Goal: Ask a question

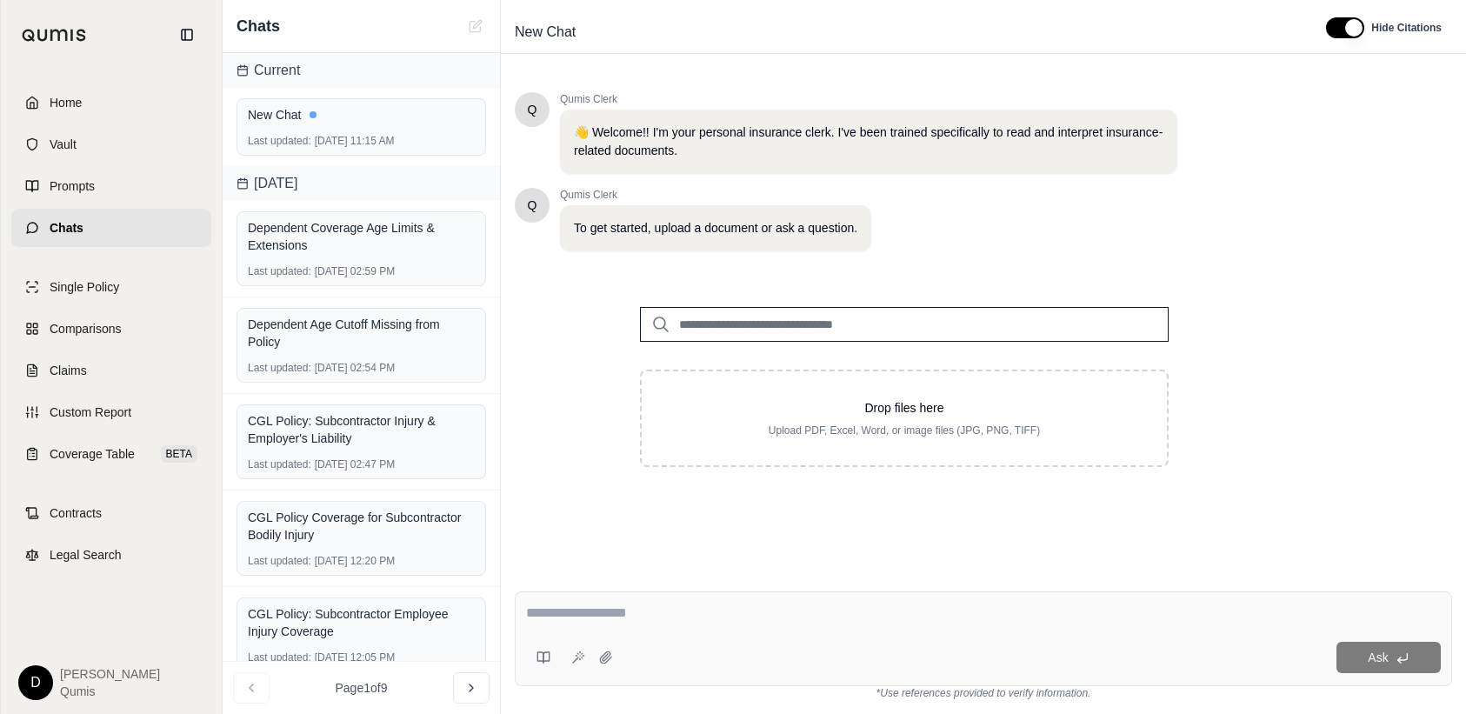
click at [812, 320] on input "search" at bounding box center [904, 324] width 529 height 35
click at [341, 238] on div "Dependent Coverage Age Limits & Extensions" at bounding box center [361, 236] width 227 height 35
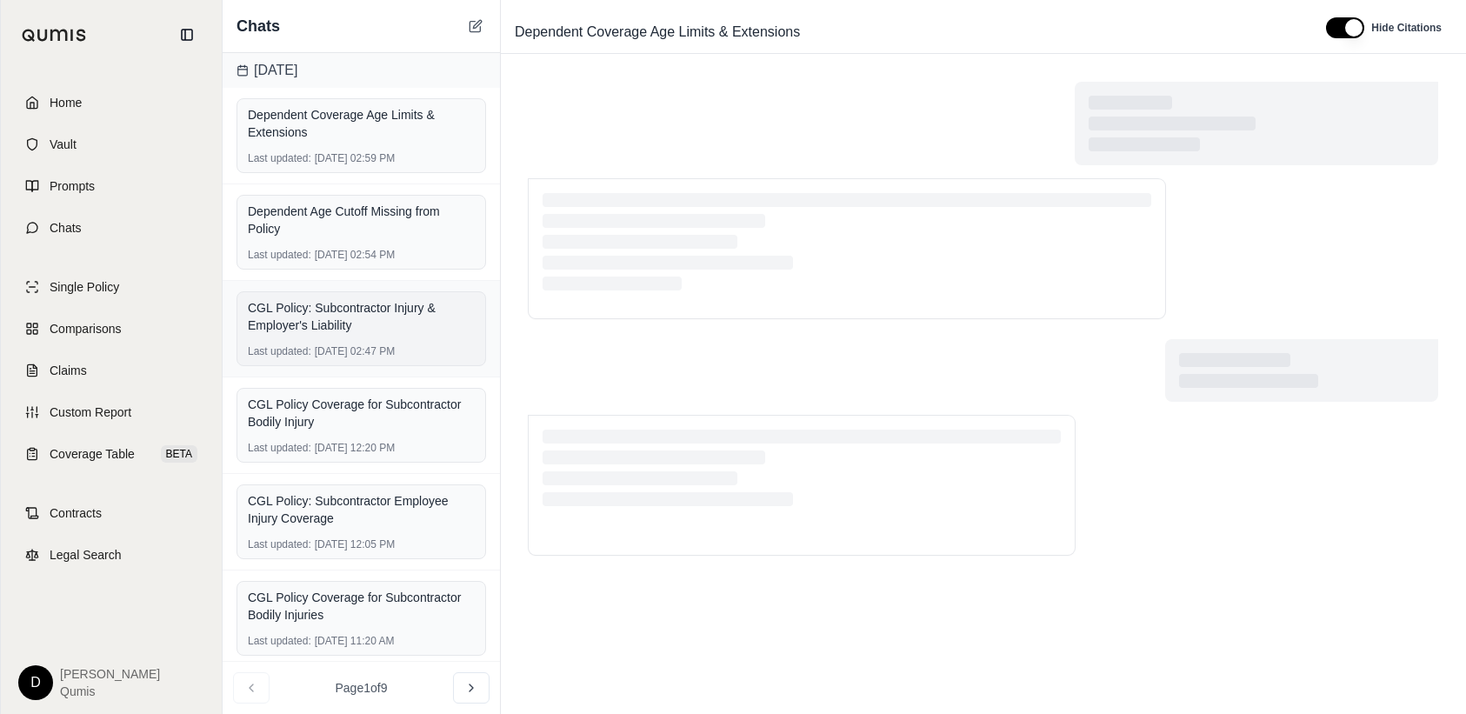
click at [336, 305] on div "CGL Policy: Subcontractor Injury & Employer's Liability" at bounding box center [361, 316] width 227 height 35
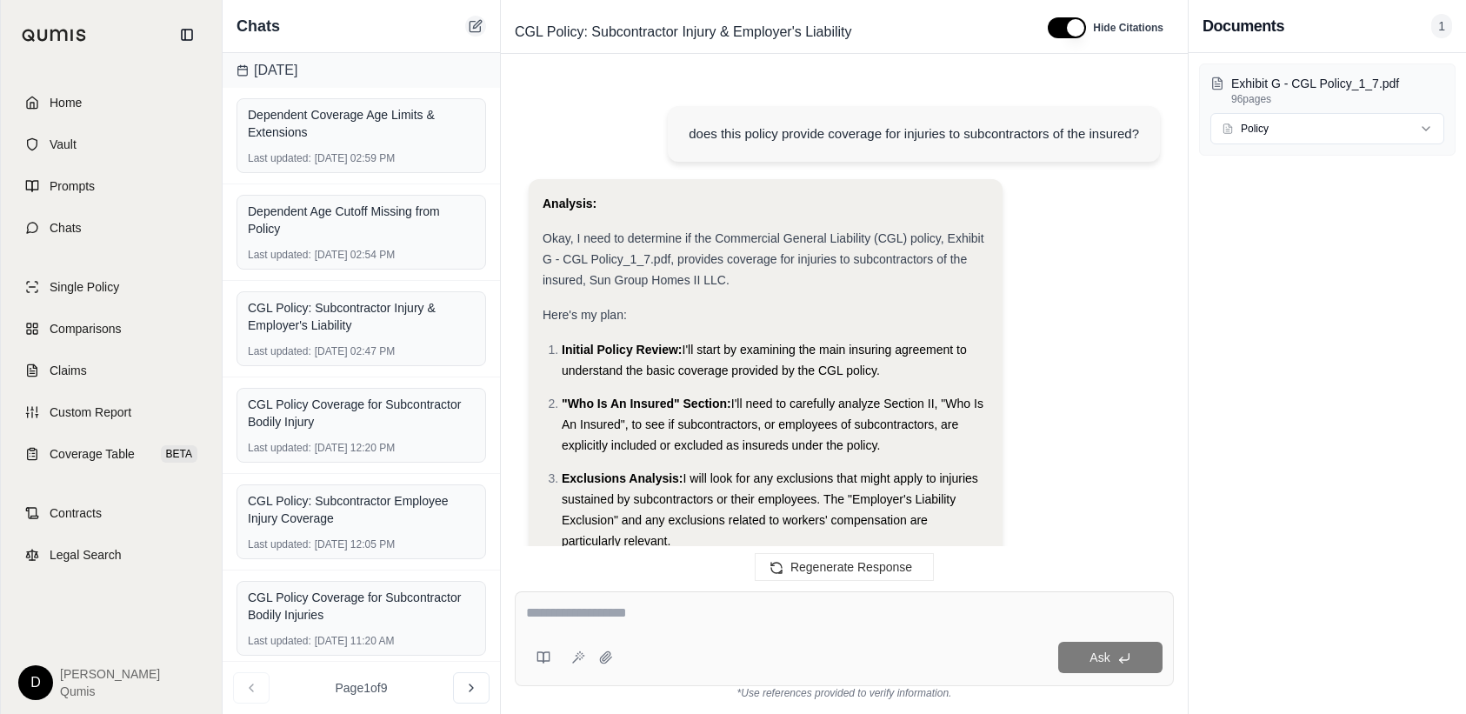
click at [477, 26] on icon at bounding box center [477, 24] width 8 height 8
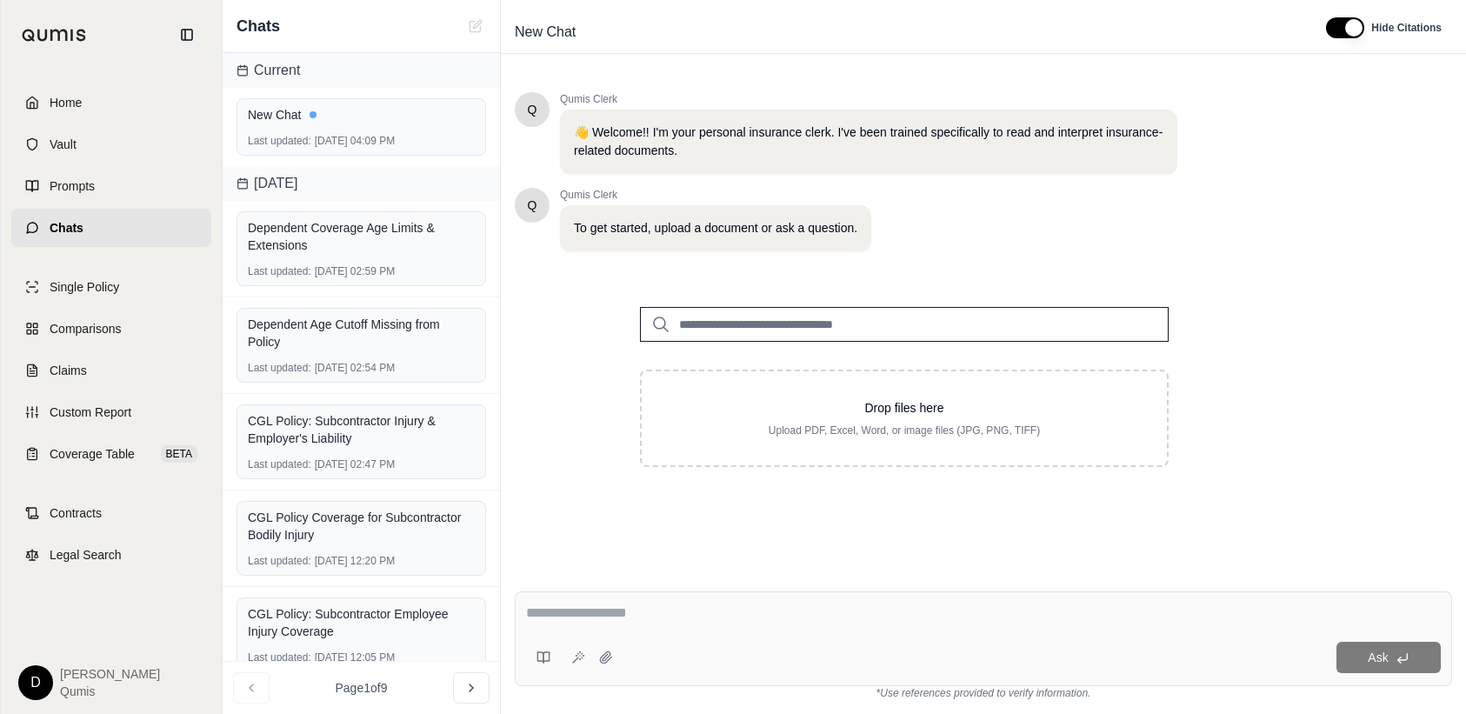
click at [791, 327] on input "search" at bounding box center [904, 324] width 529 height 35
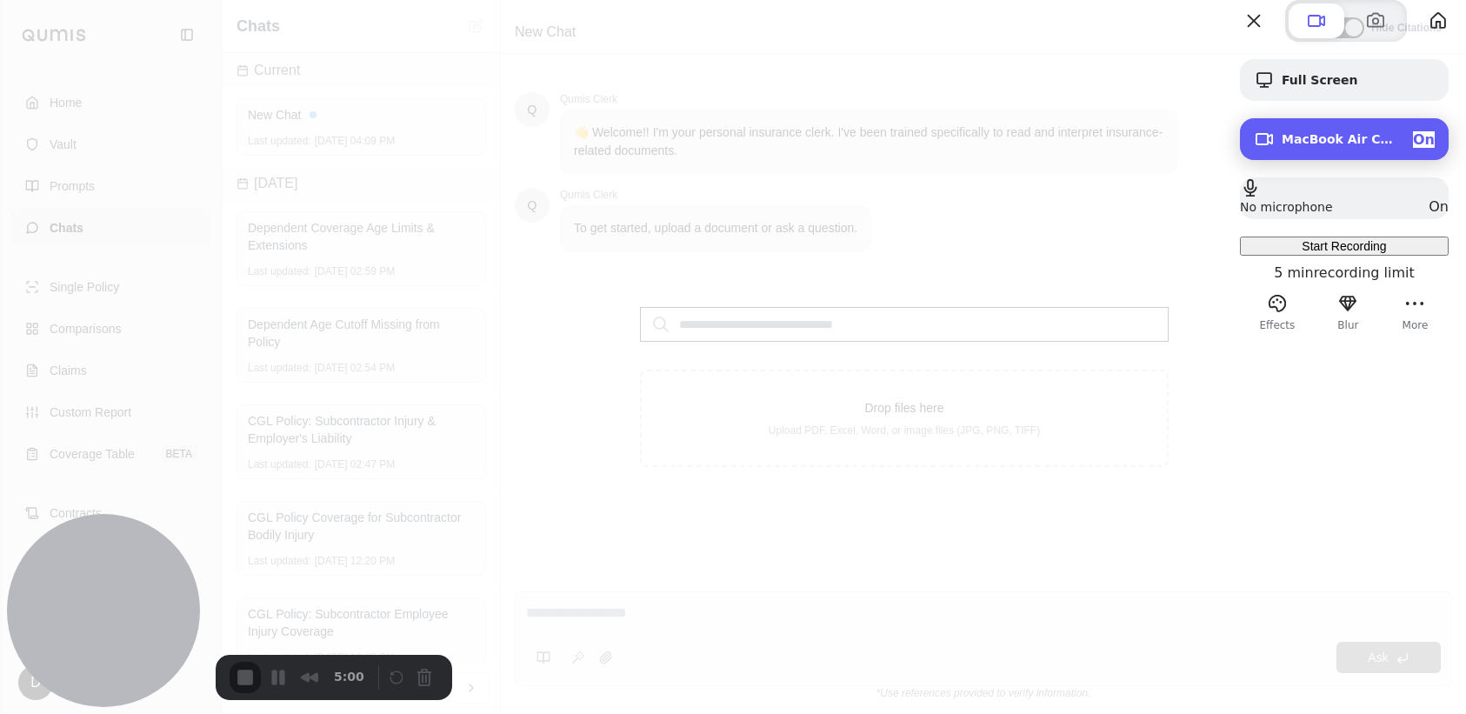
click at [1348, 146] on span "MacBook Air Camera (0000:0001)" at bounding box center [1340, 139] width 117 height 14
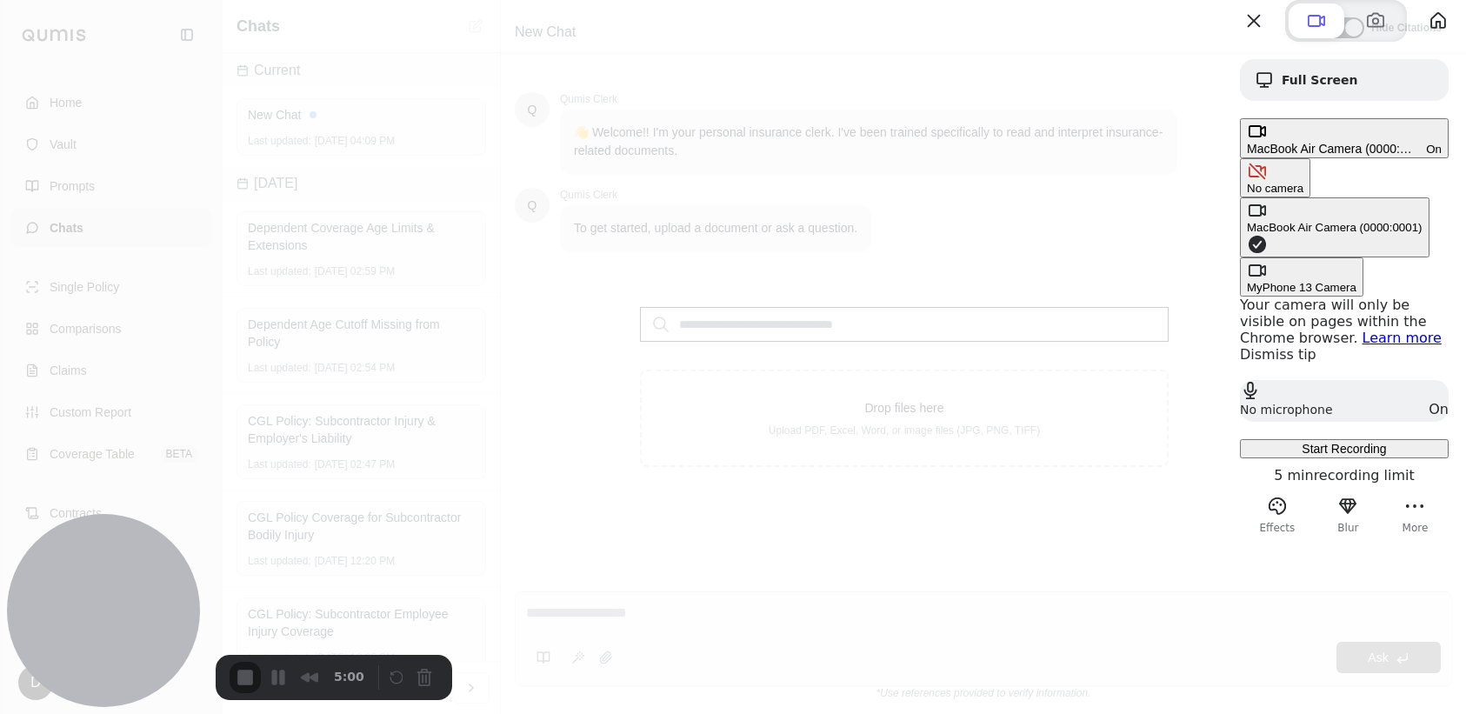
click at [1247, 234] on span "Camera options" at bounding box center [1257, 244] width 21 height 21
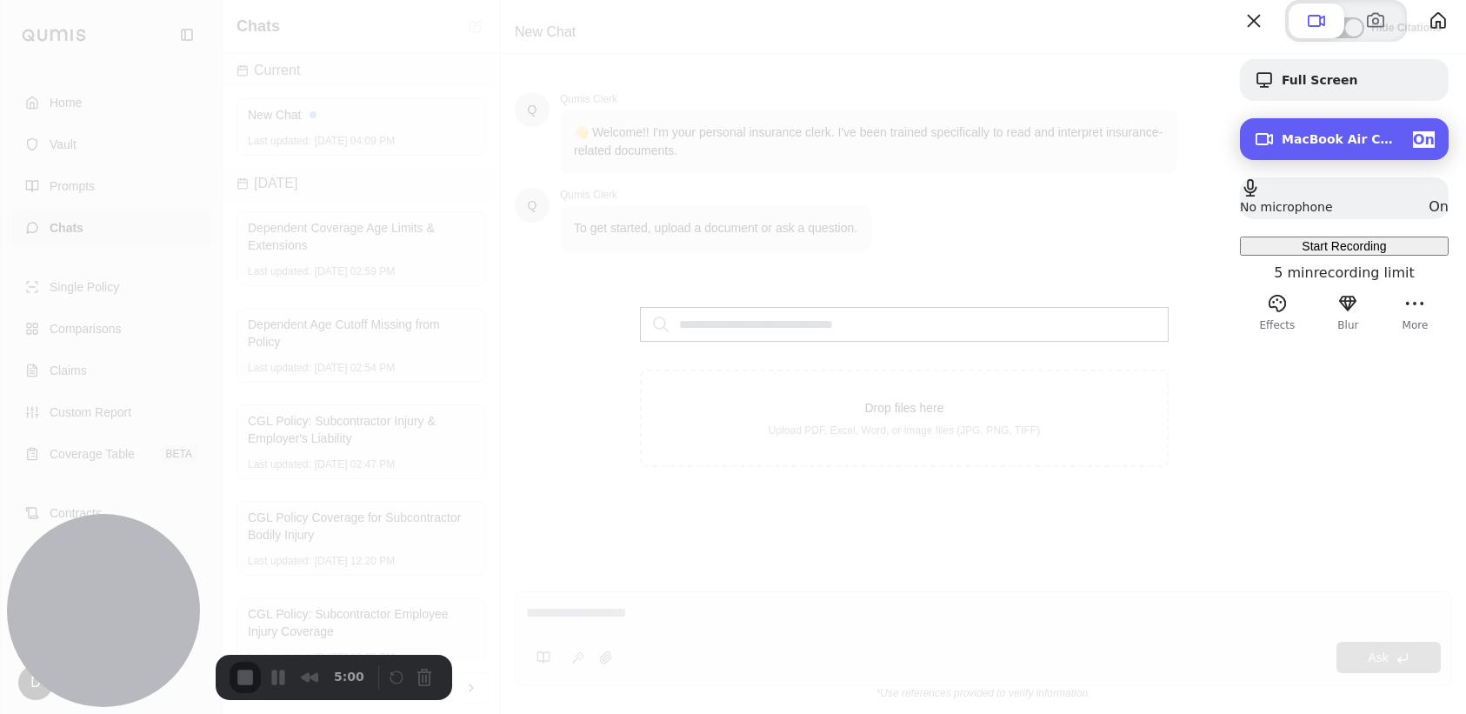
drag, startPoint x: 1337, startPoint y: 184, endPoint x: 1275, endPoint y: 177, distance: 63.1
click at [1336, 148] on div "MacBook Air Camera (0000:0001) On" at bounding box center [1358, 139] width 153 height 17
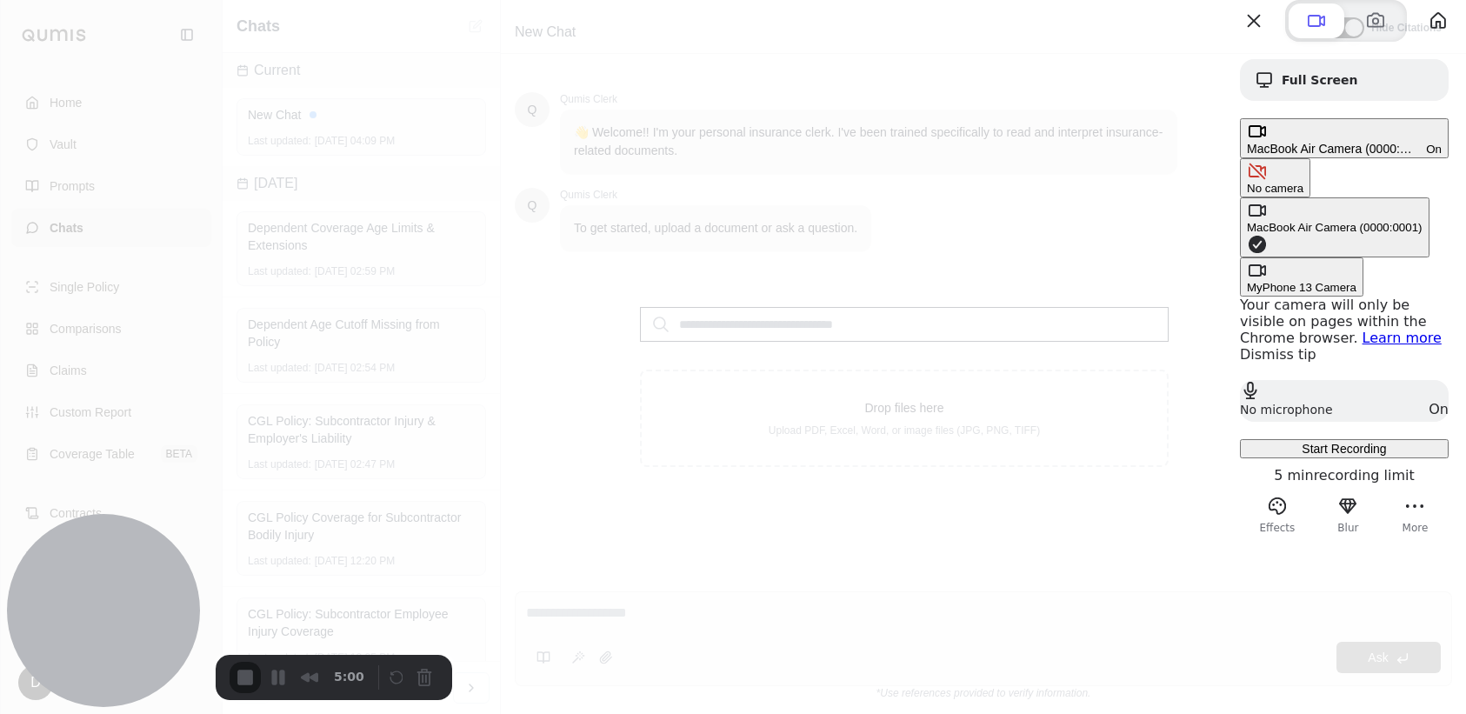
click at [1247, 182] on div "No camera" at bounding box center [1275, 188] width 57 height 13
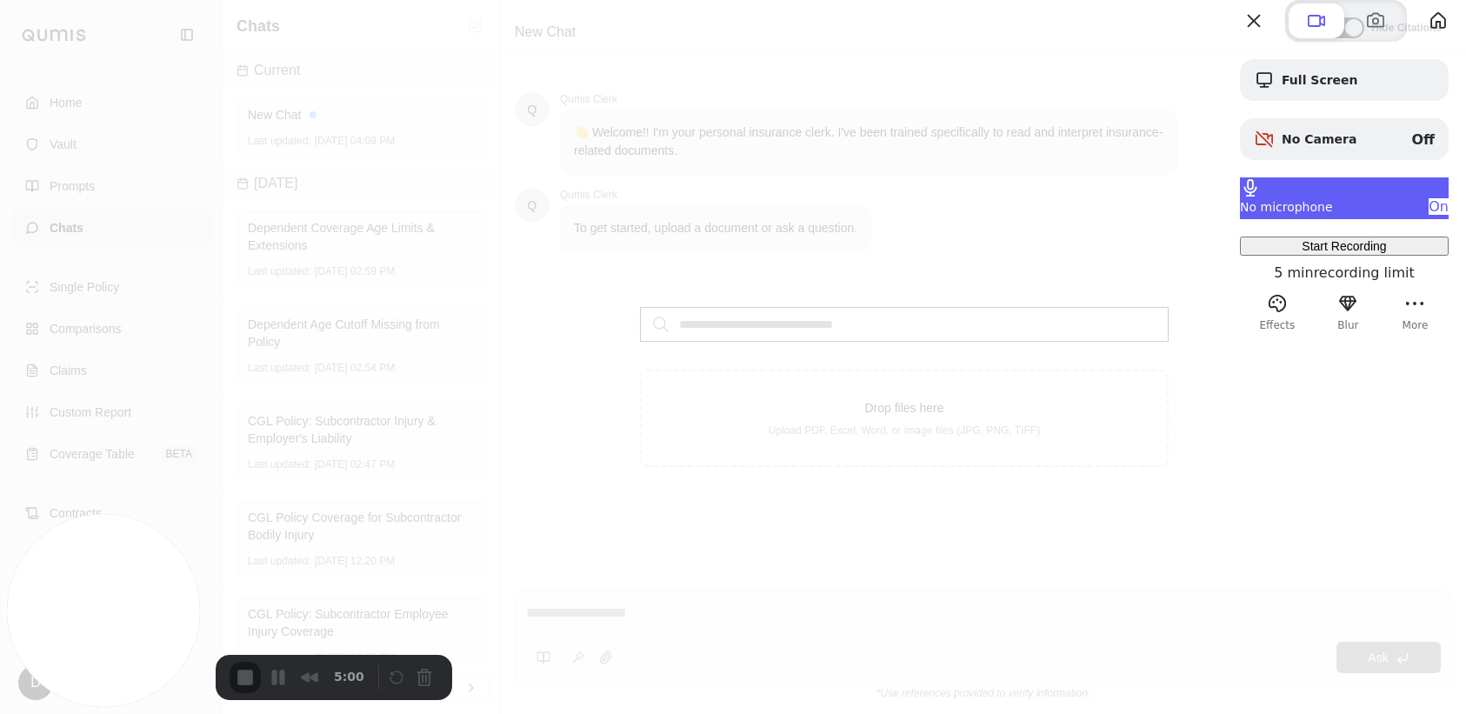
click at [1363, 218] on div "No microphone On" at bounding box center [1344, 198] width 209 height 42
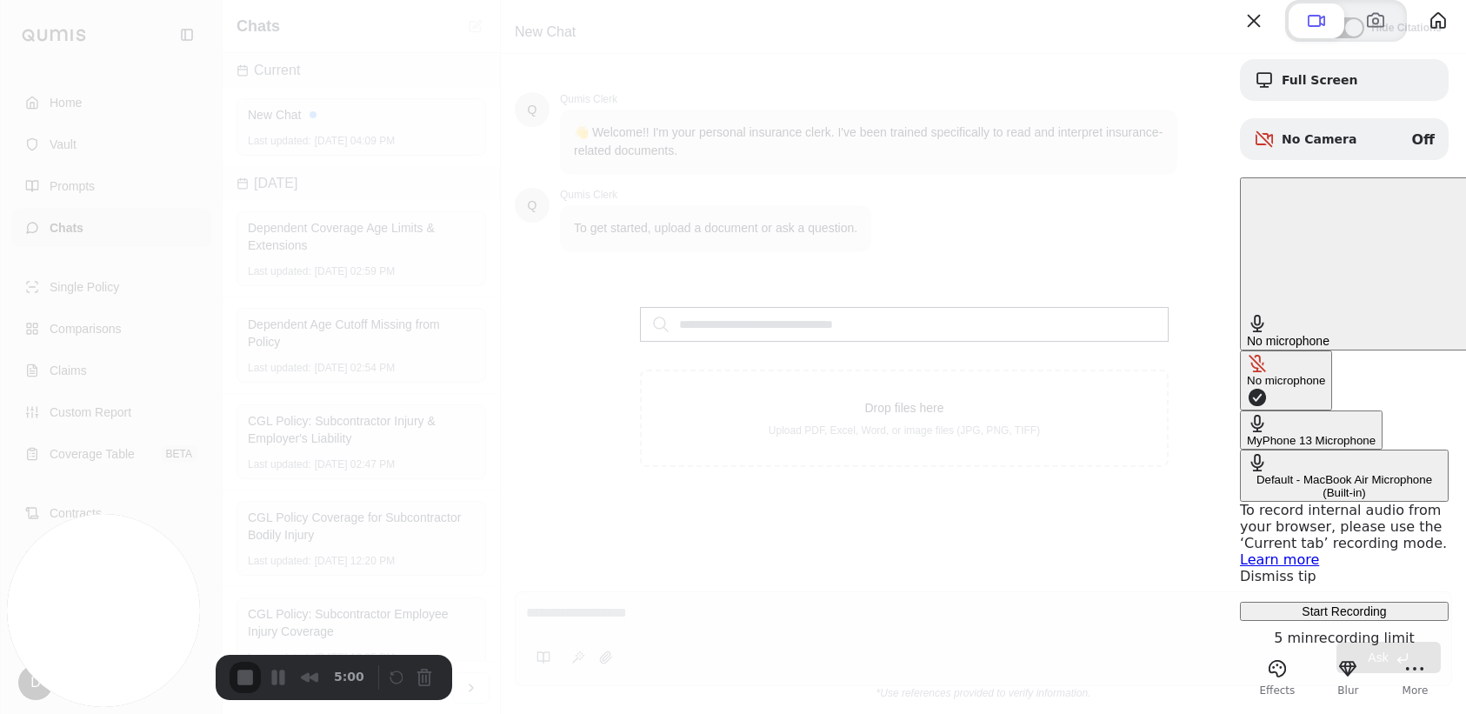
click at [1247, 374] on div "No microphone" at bounding box center [1286, 380] width 78 height 13
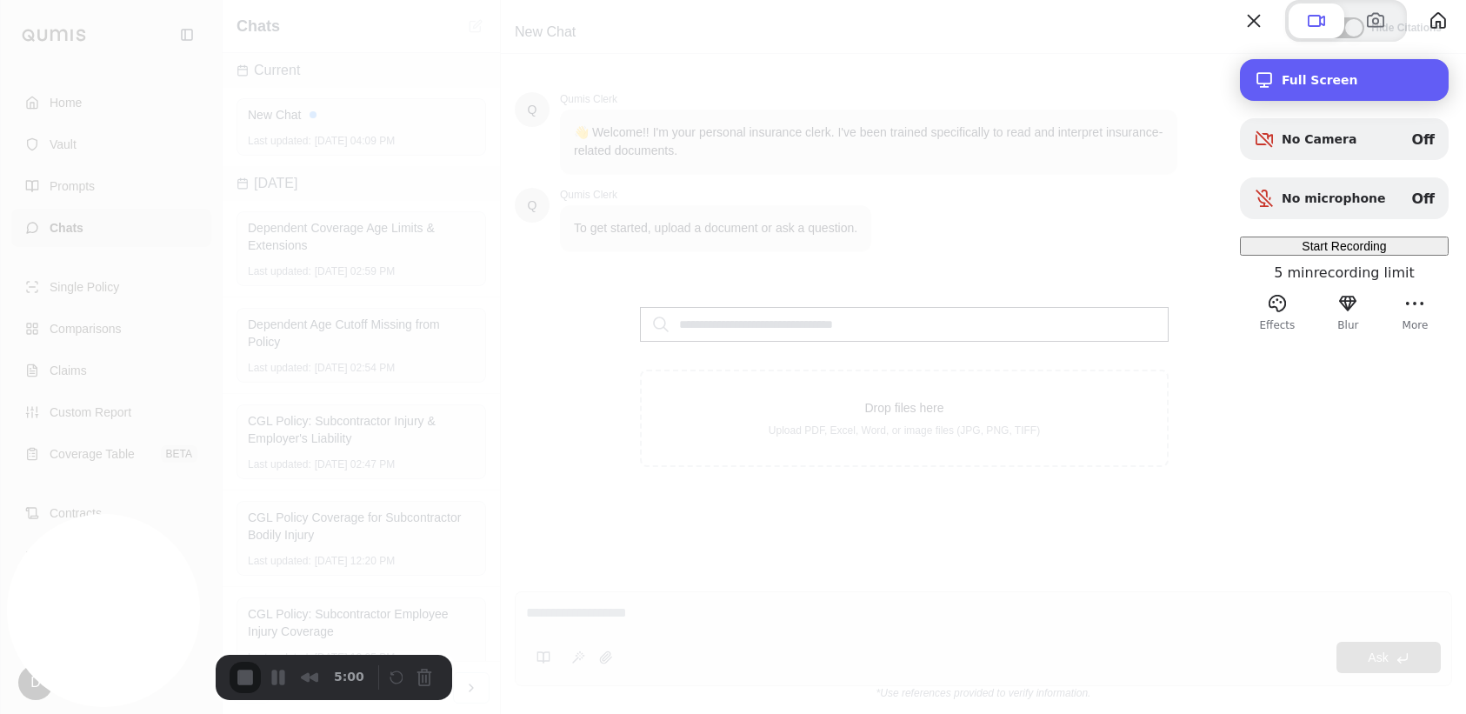
click at [1312, 101] on div "Full Screen" at bounding box center [1344, 80] width 209 height 42
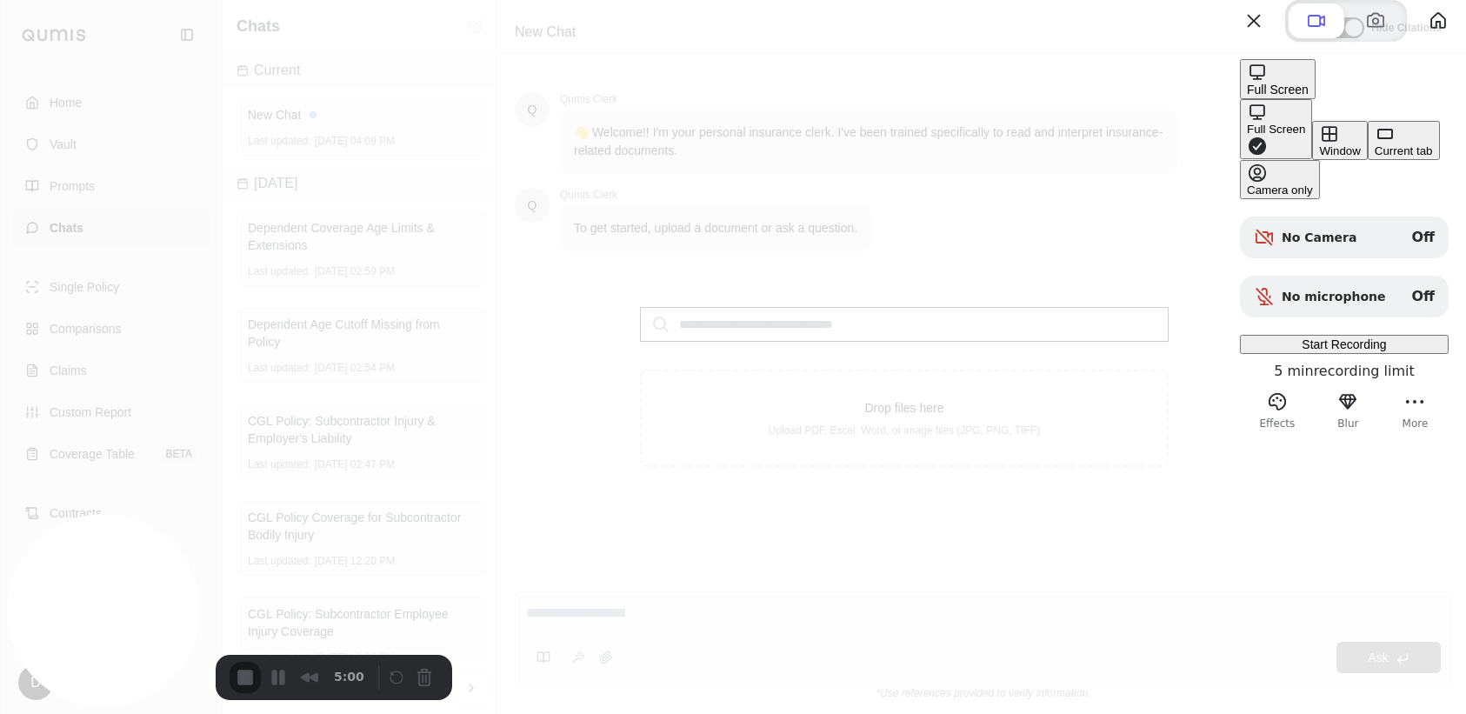
click at [1312, 160] on button "Window" at bounding box center [1339, 140] width 55 height 39
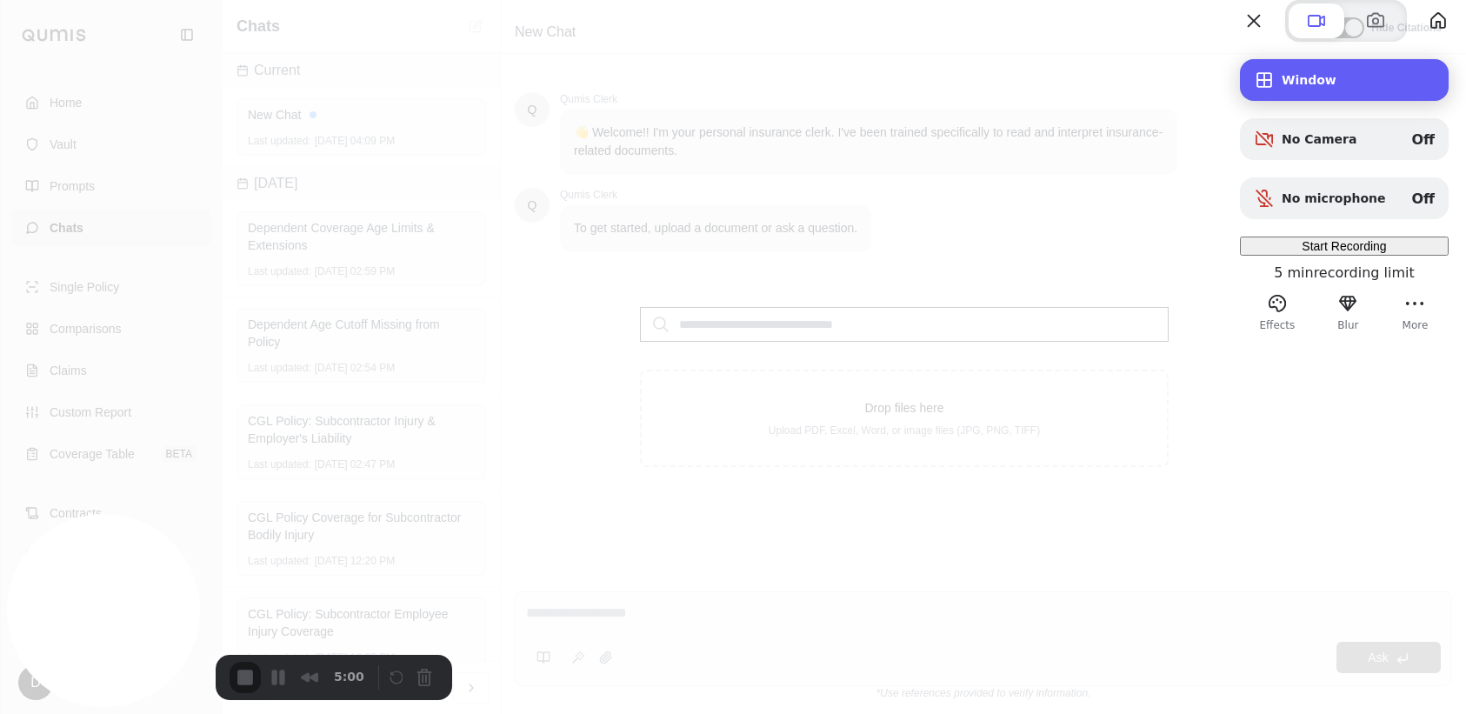
click at [1282, 87] on span "Window" at bounding box center [1358, 80] width 153 height 14
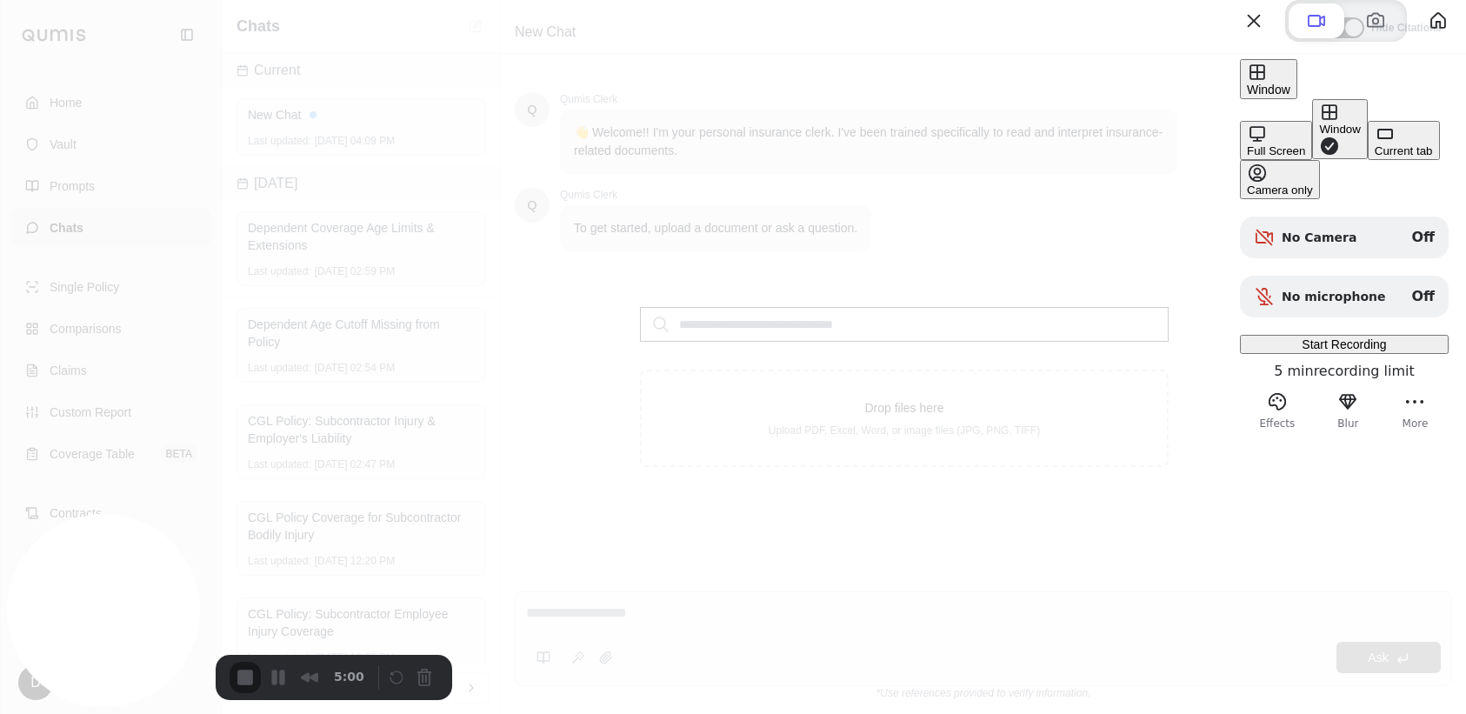
click at [1368, 160] on button "Current tab" at bounding box center [1404, 140] width 72 height 39
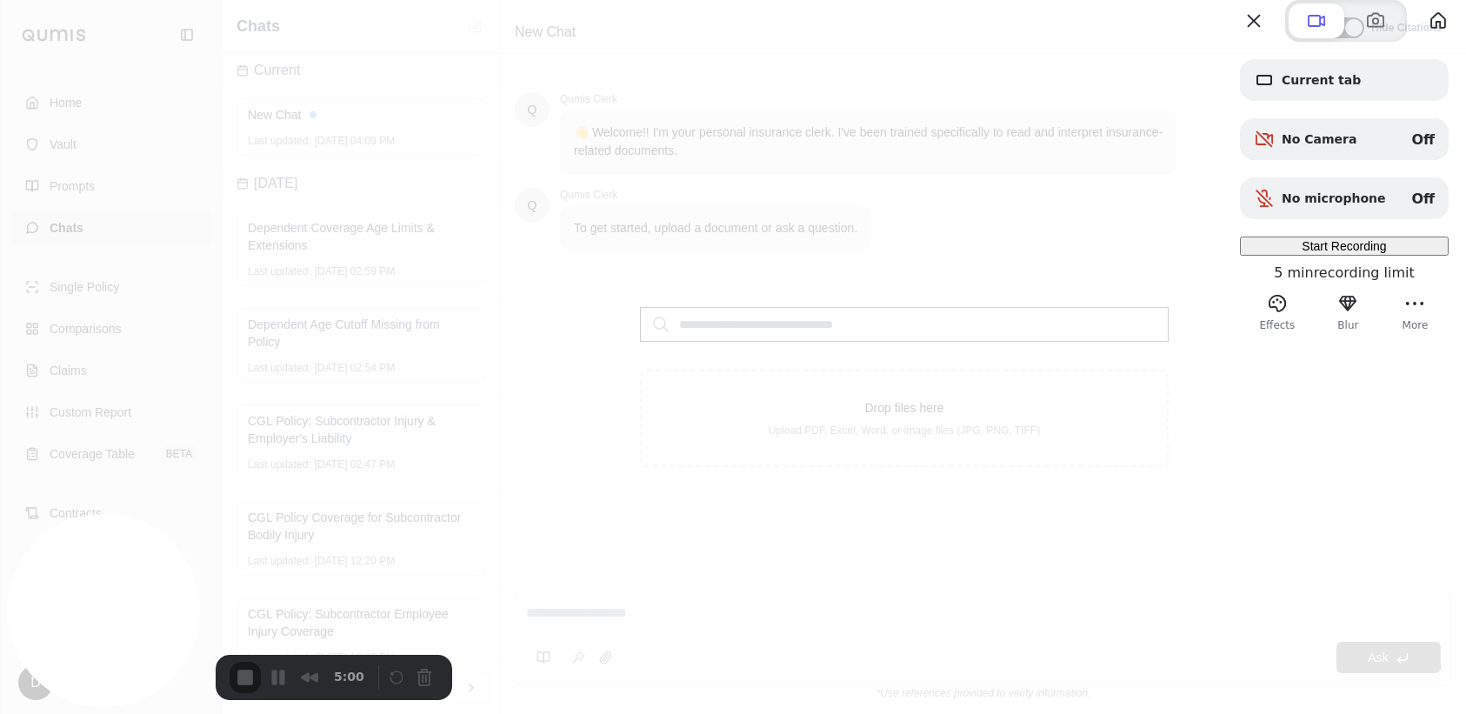
click at [930, 17] on div at bounding box center [733, 357] width 1466 height 714
click at [1337, 253] on span "Start Recording" at bounding box center [1344, 246] width 84 height 14
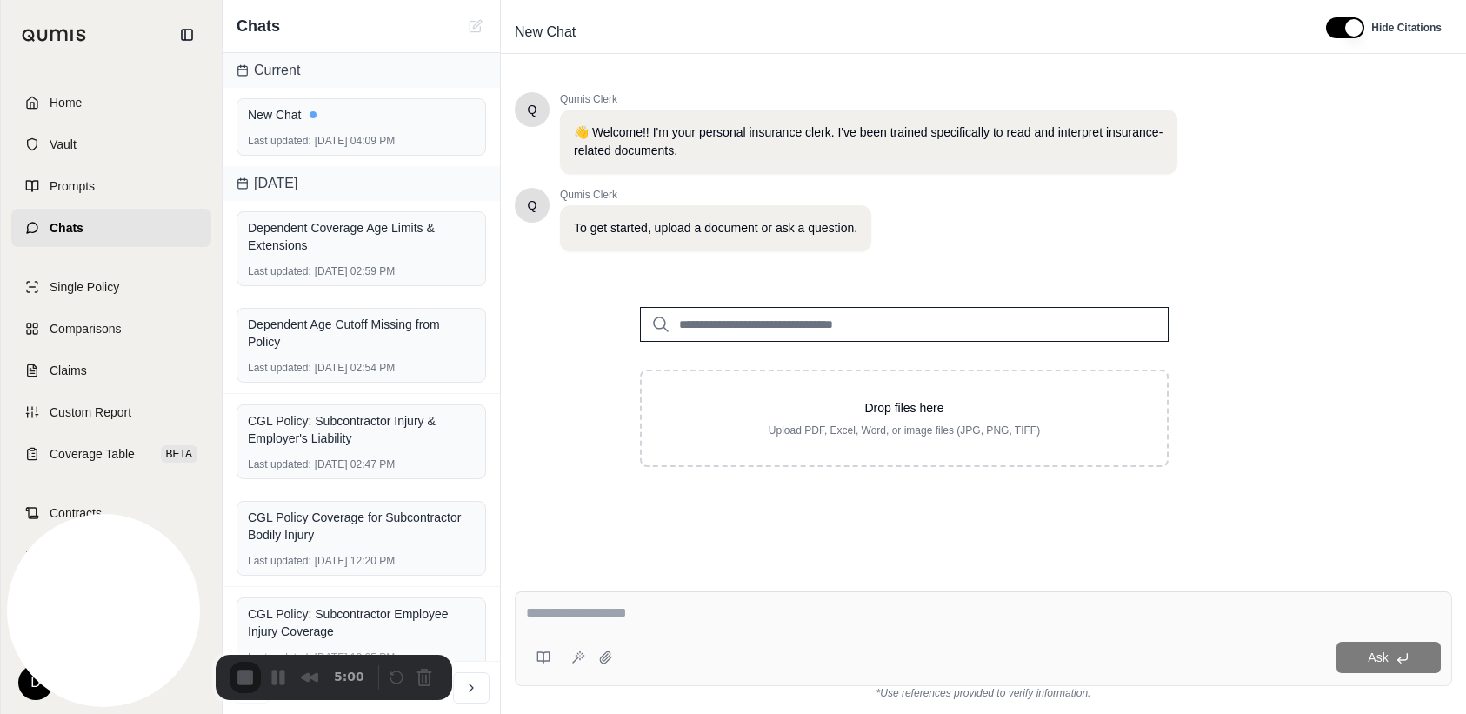
click at [729, 713] on div "3" at bounding box center [733, 722] width 1466 height 17
click at [833, 330] on input "search" at bounding box center [904, 324] width 529 height 35
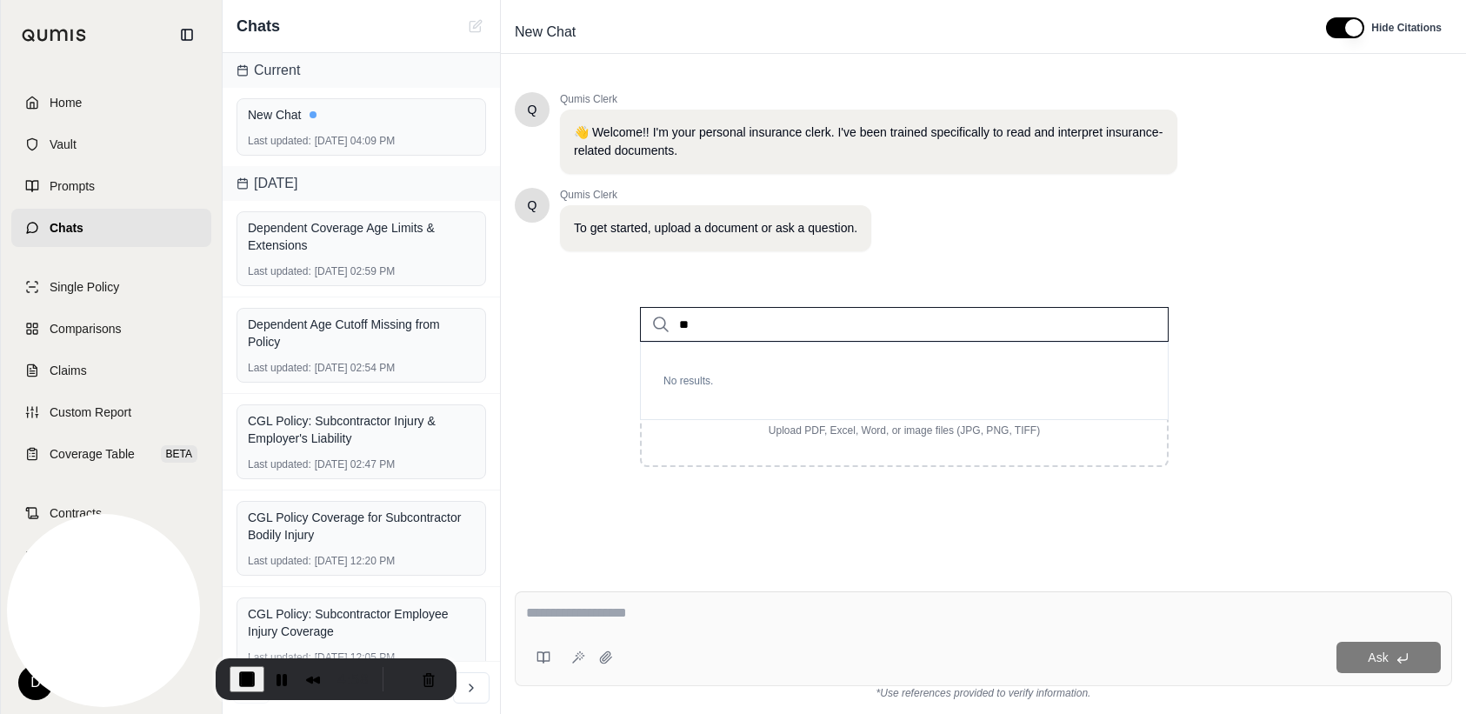
type input "*"
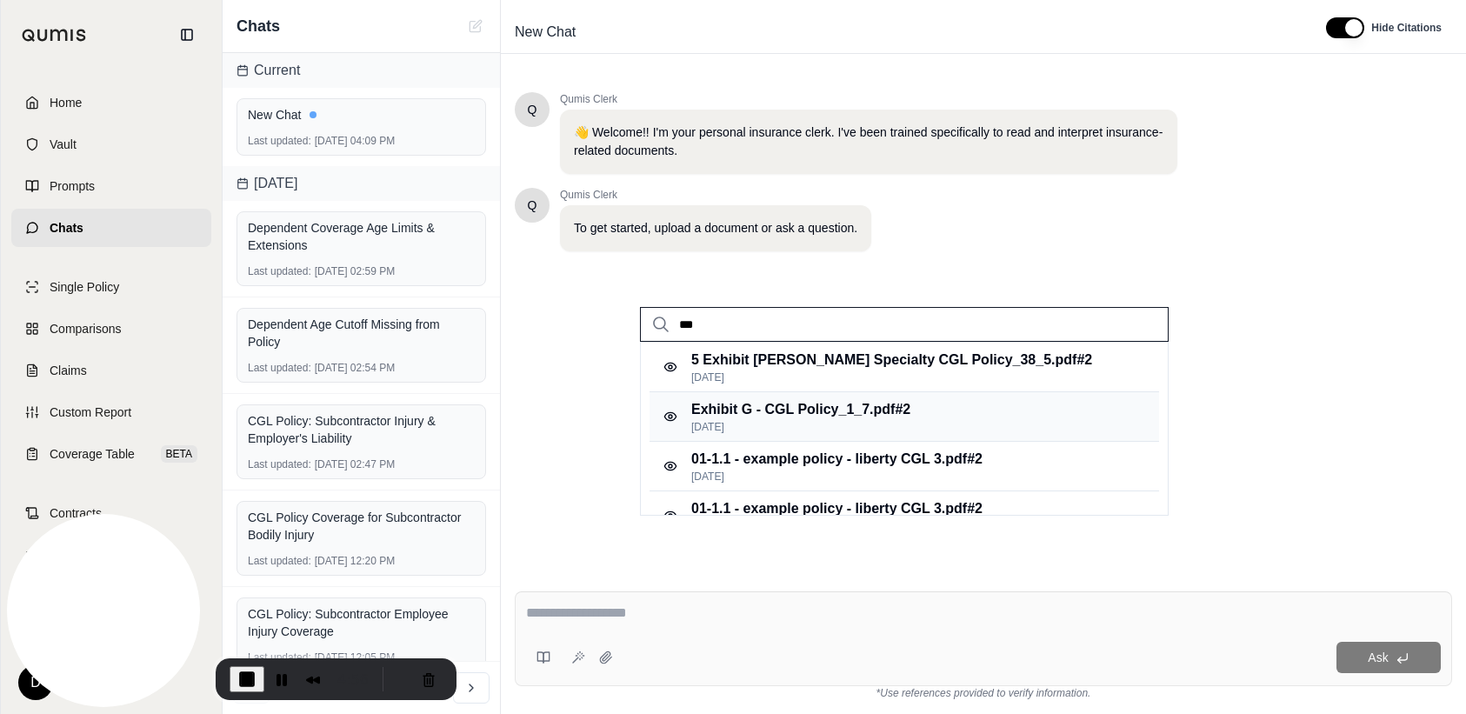
type input "***"
click at [808, 426] on p "[DATE]" at bounding box center [800, 427] width 219 height 14
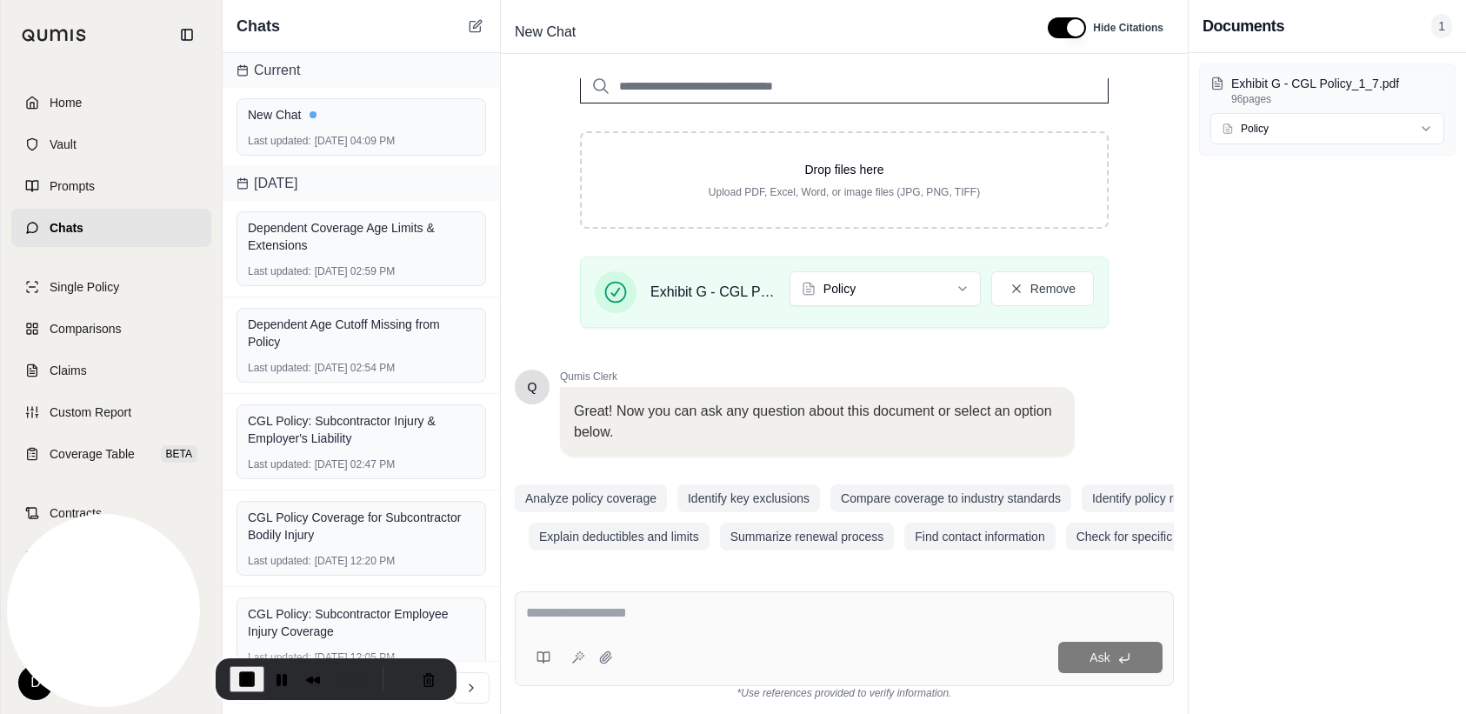
scroll to position [245, 0]
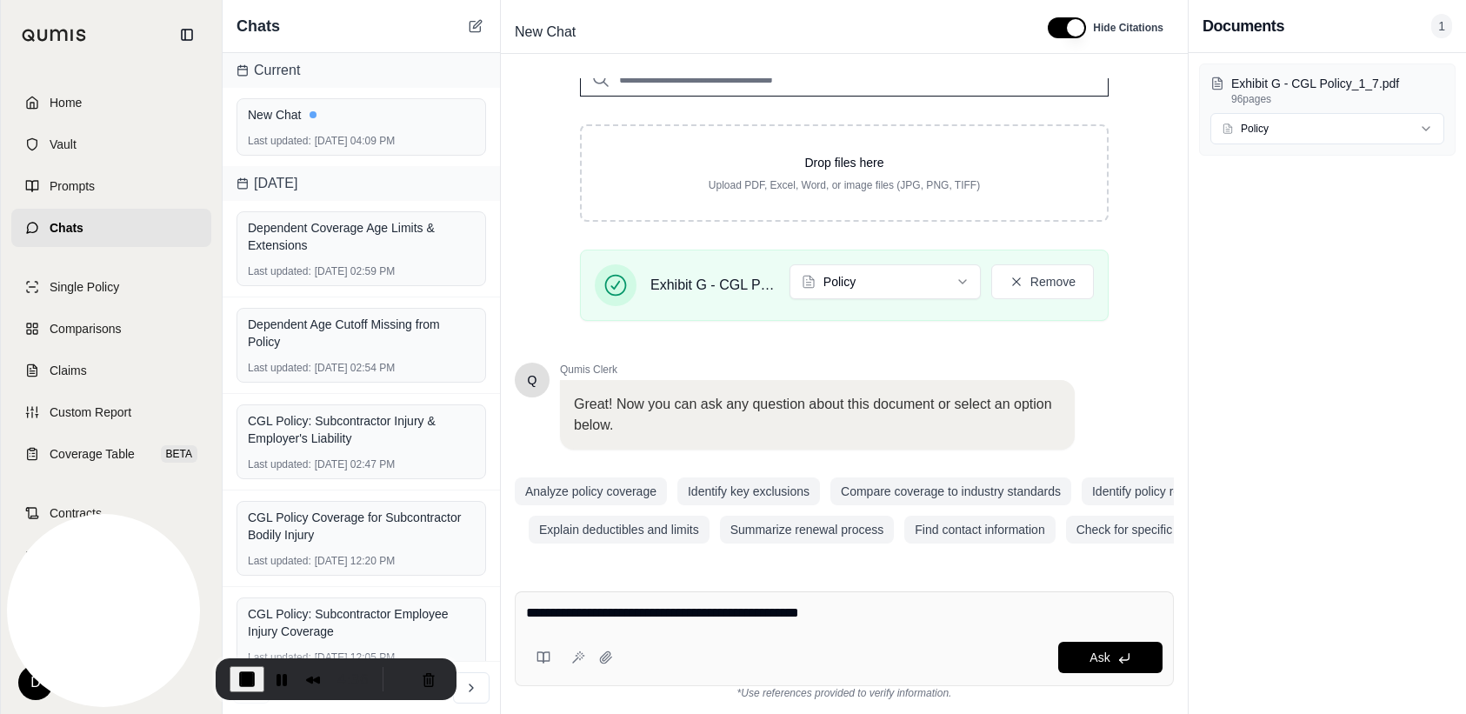
type textarea "**********"
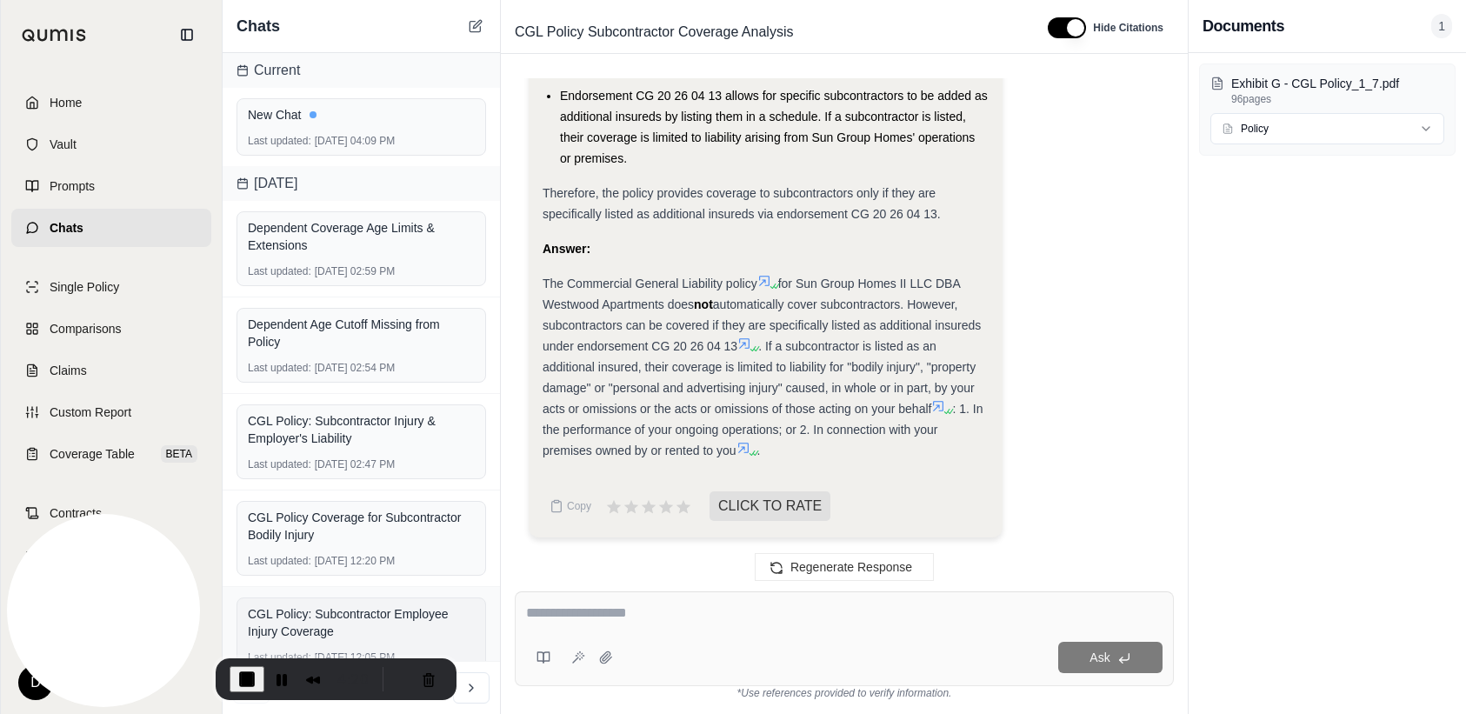
scroll to position [1257, 0]
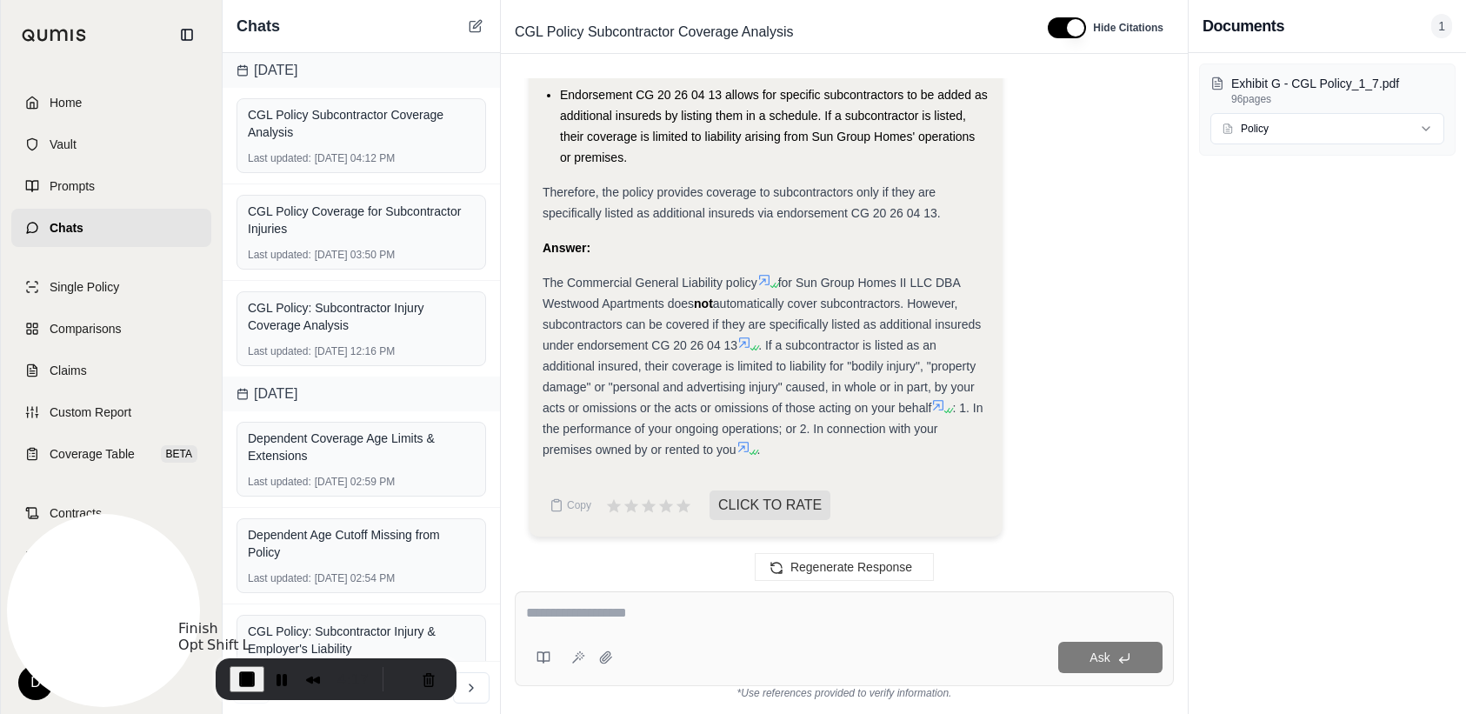
click at [241, 676] on span "End Recording" at bounding box center [247, 679] width 21 height 21
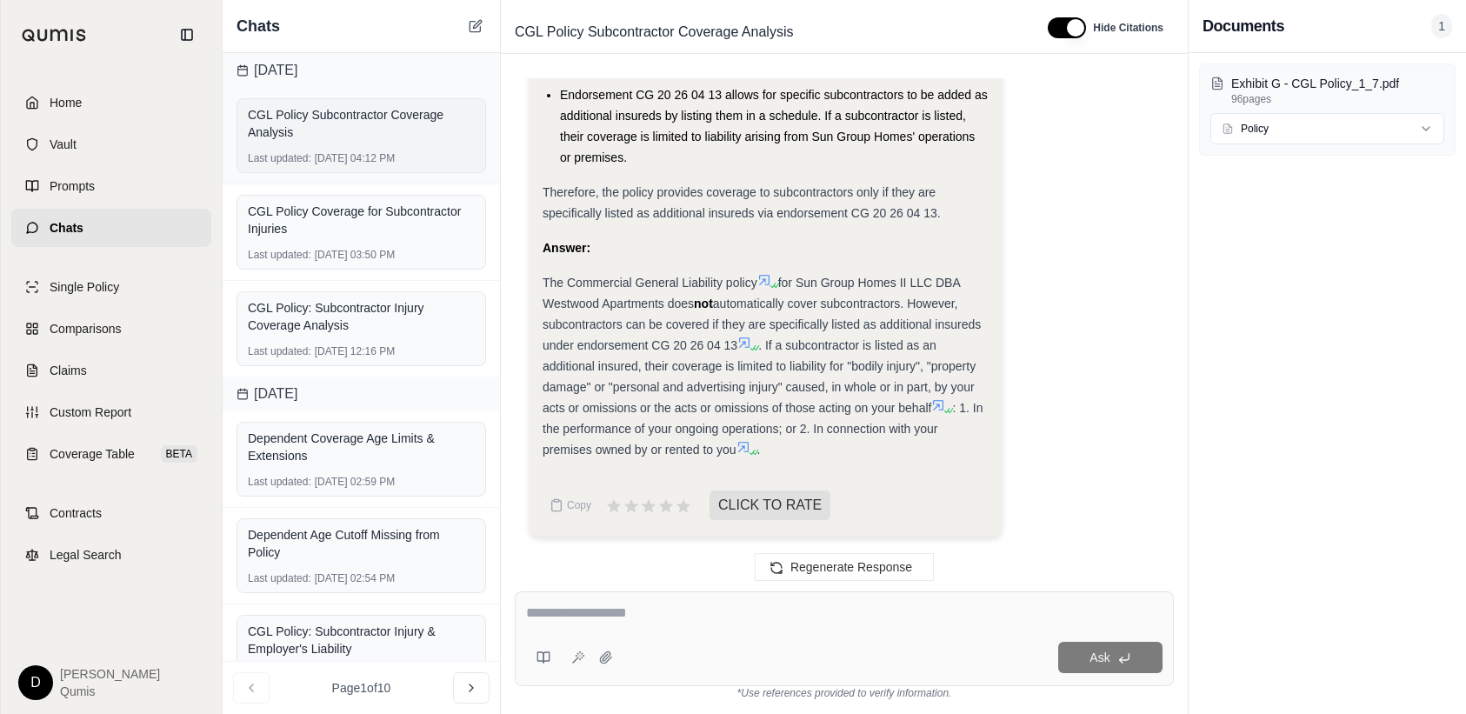
click at [346, 117] on div "CGL Policy Subcontractor Coverage Analysis" at bounding box center [361, 123] width 227 height 35
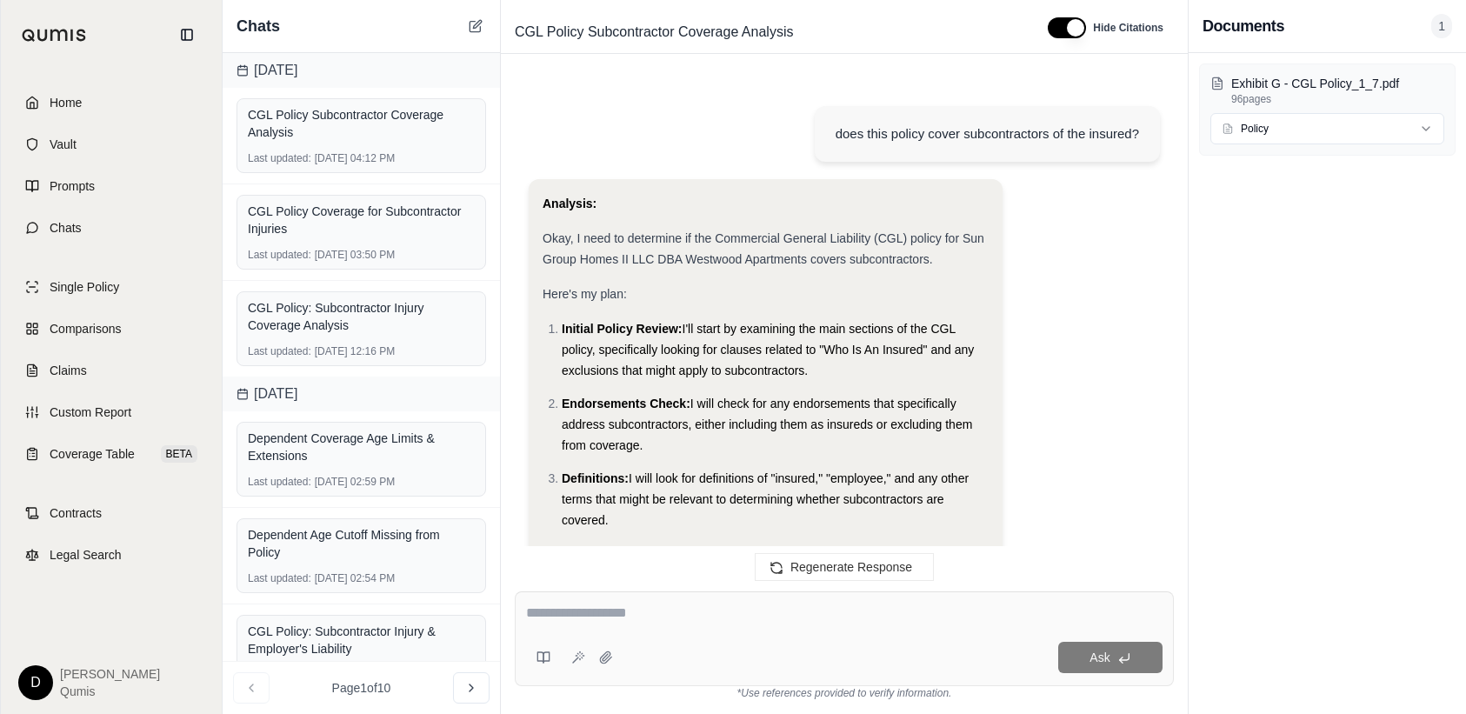
click at [324, 75] on div "[DATE]" at bounding box center [361, 70] width 277 height 35
click at [483, 21] on button at bounding box center [475, 26] width 21 height 21
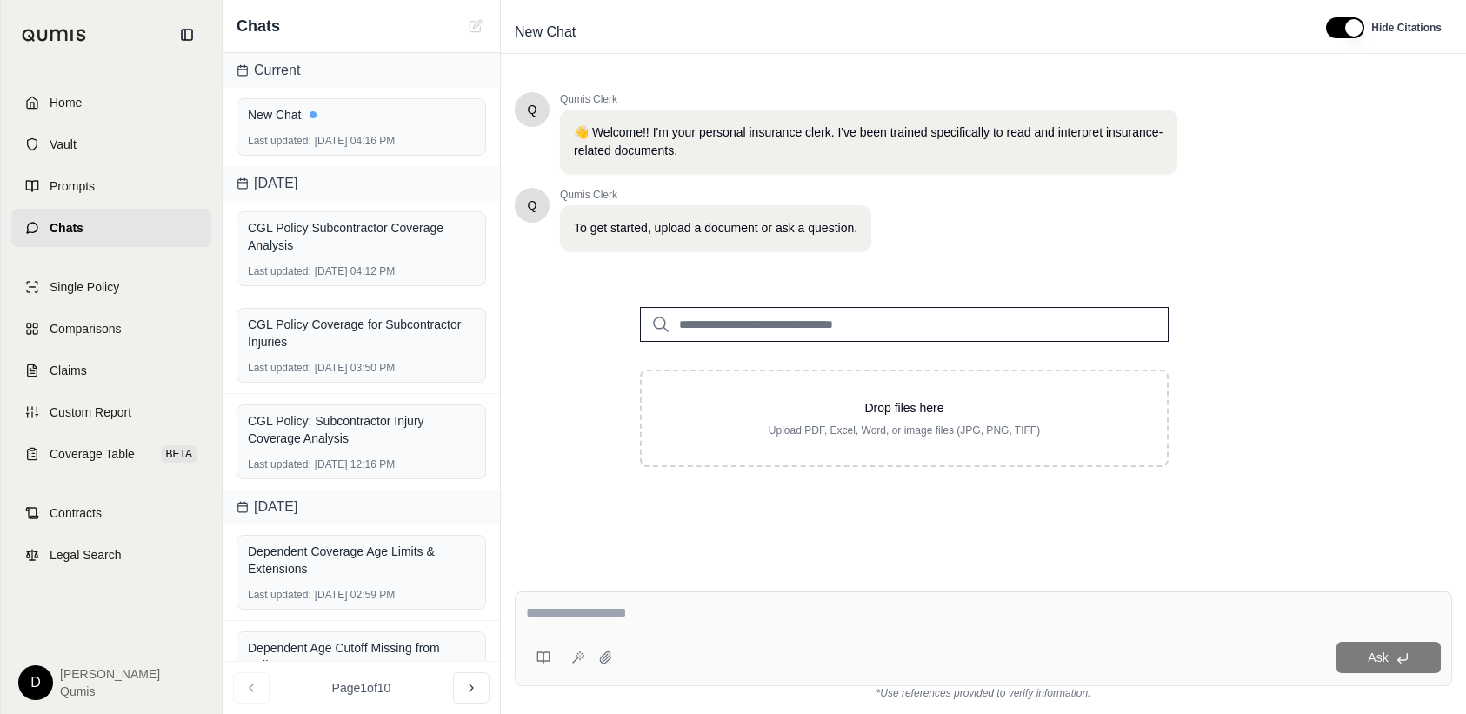
click at [694, 329] on input "search" at bounding box center [904, 324] width 529 height 35
click at [761, 326] on input "search" at bounding box center [904, 324] width 529 height 35
click at [793, 323] on input "search" at bounding box center [904, 324] width 529 height 35
click at [818, 323] on input "search" at bounding box center [904, 324] width 529 height 35
click at [788, 323] on input "search" at bounding box center [904, 324] width 529 height 35
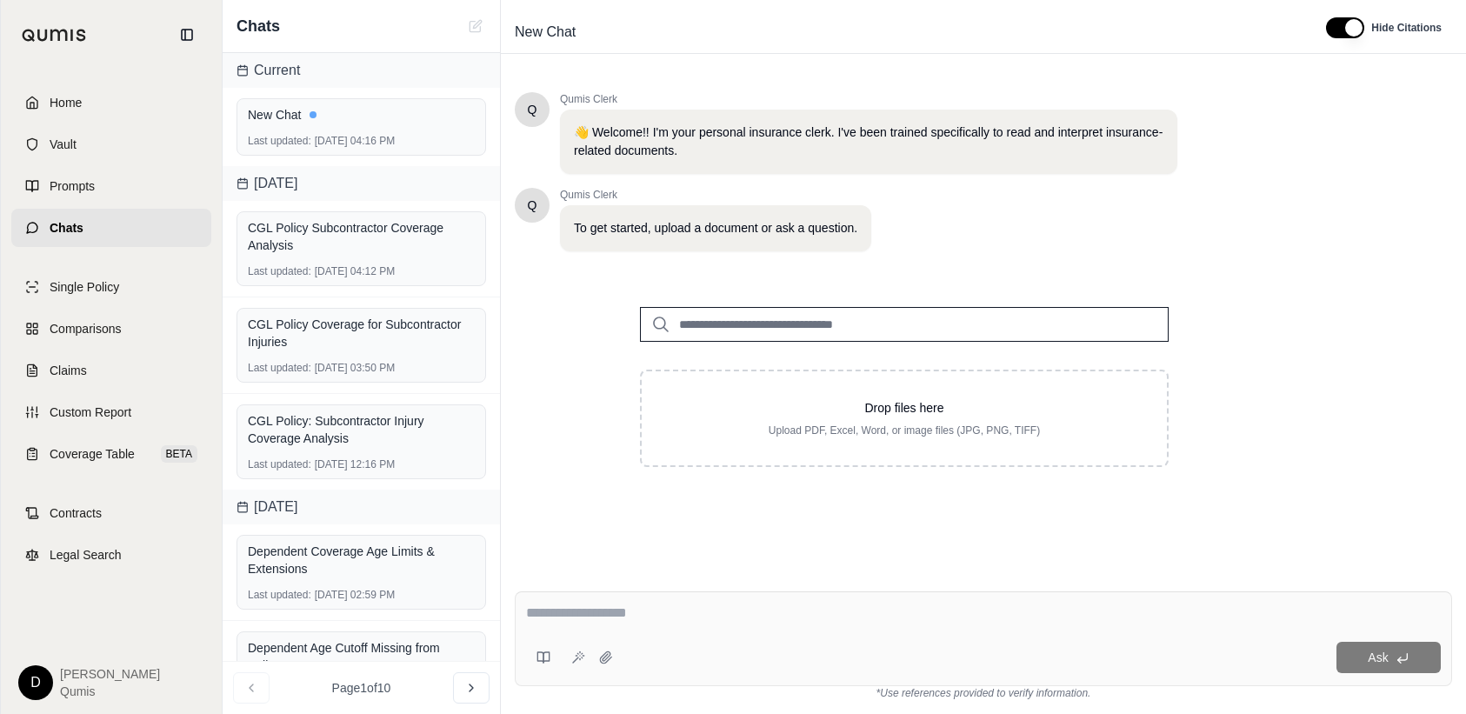
click at [788, 323] on input "search" at bounding box center [904, 324] width 529 height 35
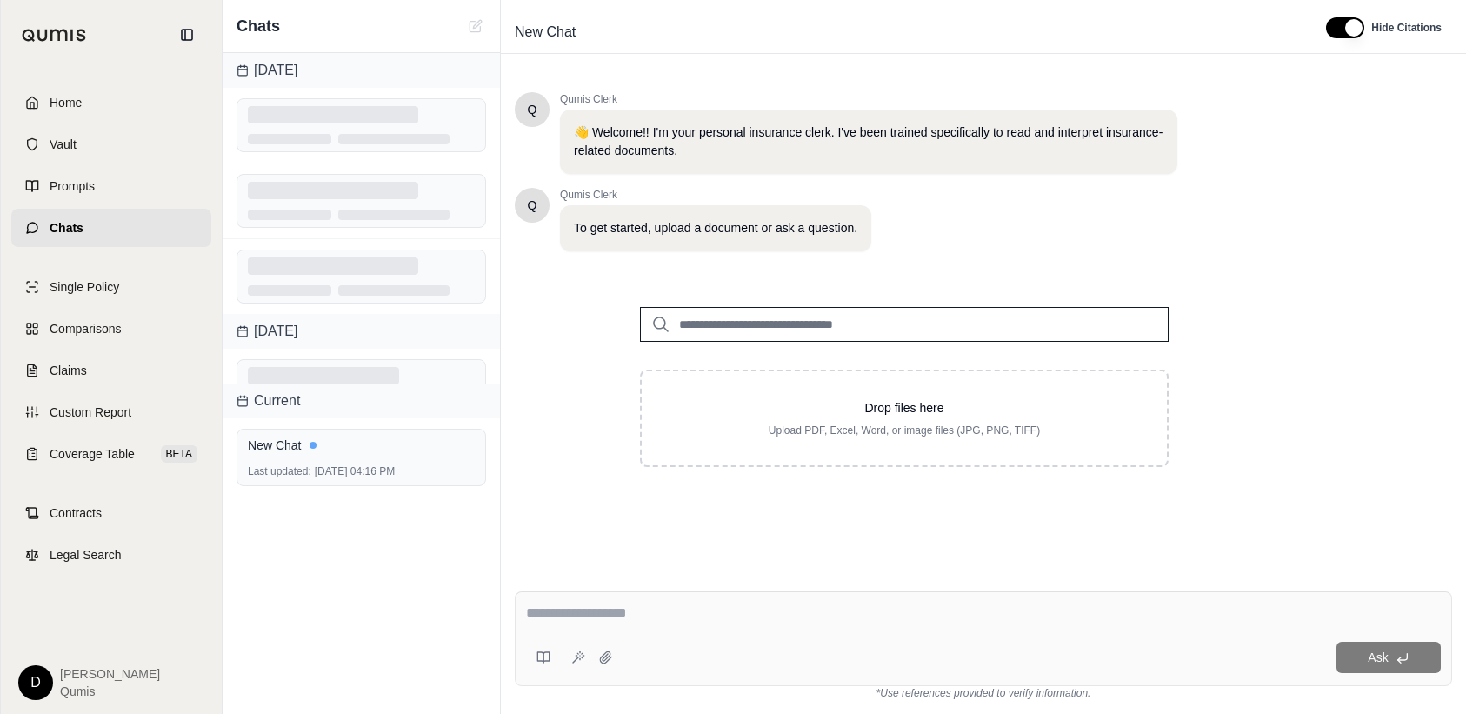
click at [848, 323] on input "search" at bounding box center [904, 324] width 529 height 35
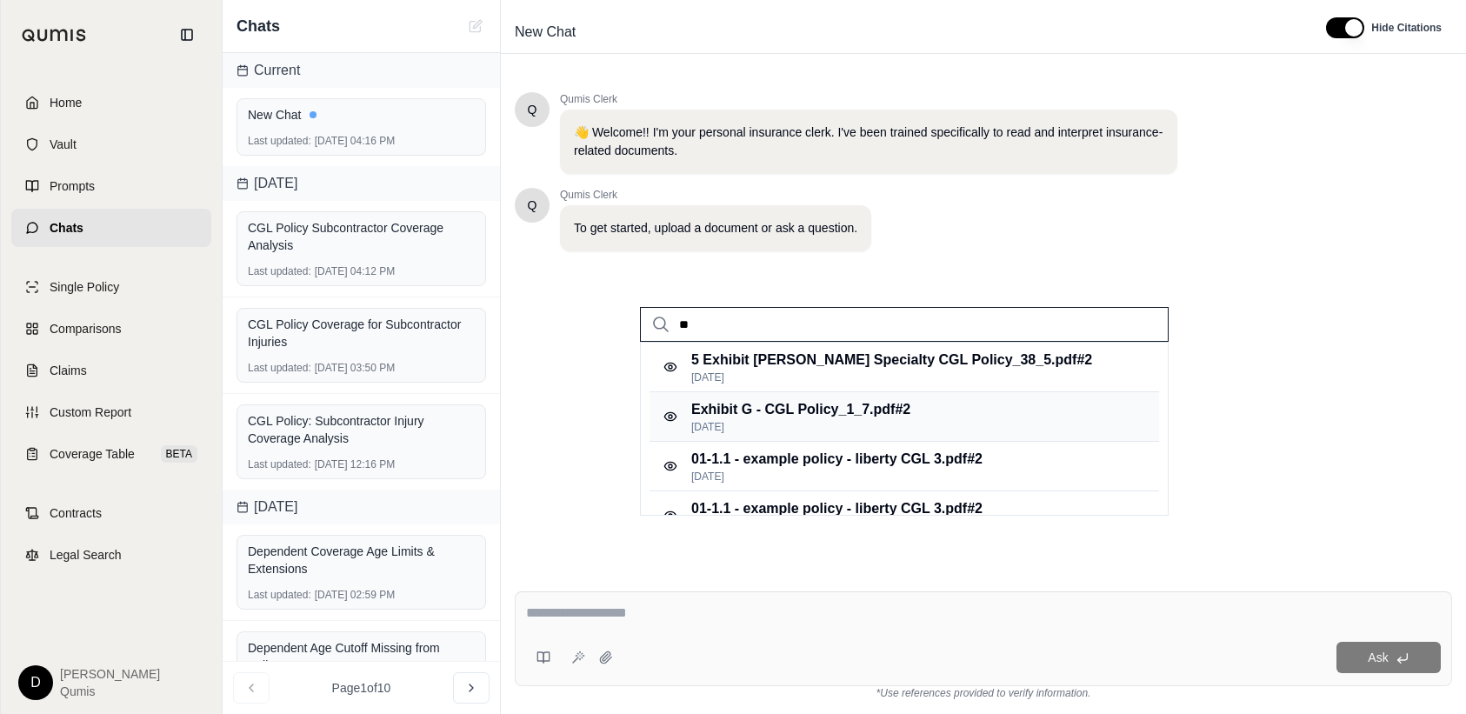
type input "**"
click at [854, 421] on p "[DATE]" at bounding box center [800, 427] width 219 height 14
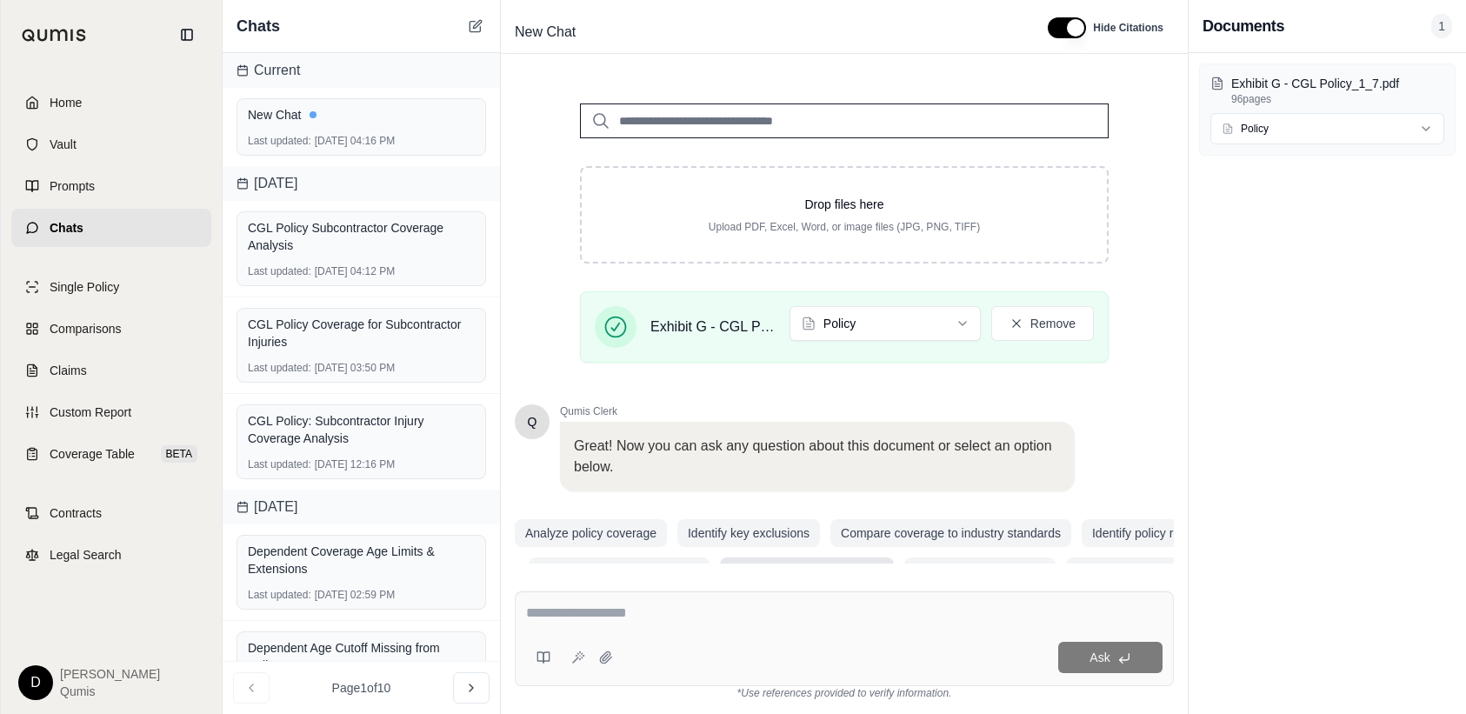
scroll to position [245, 0]
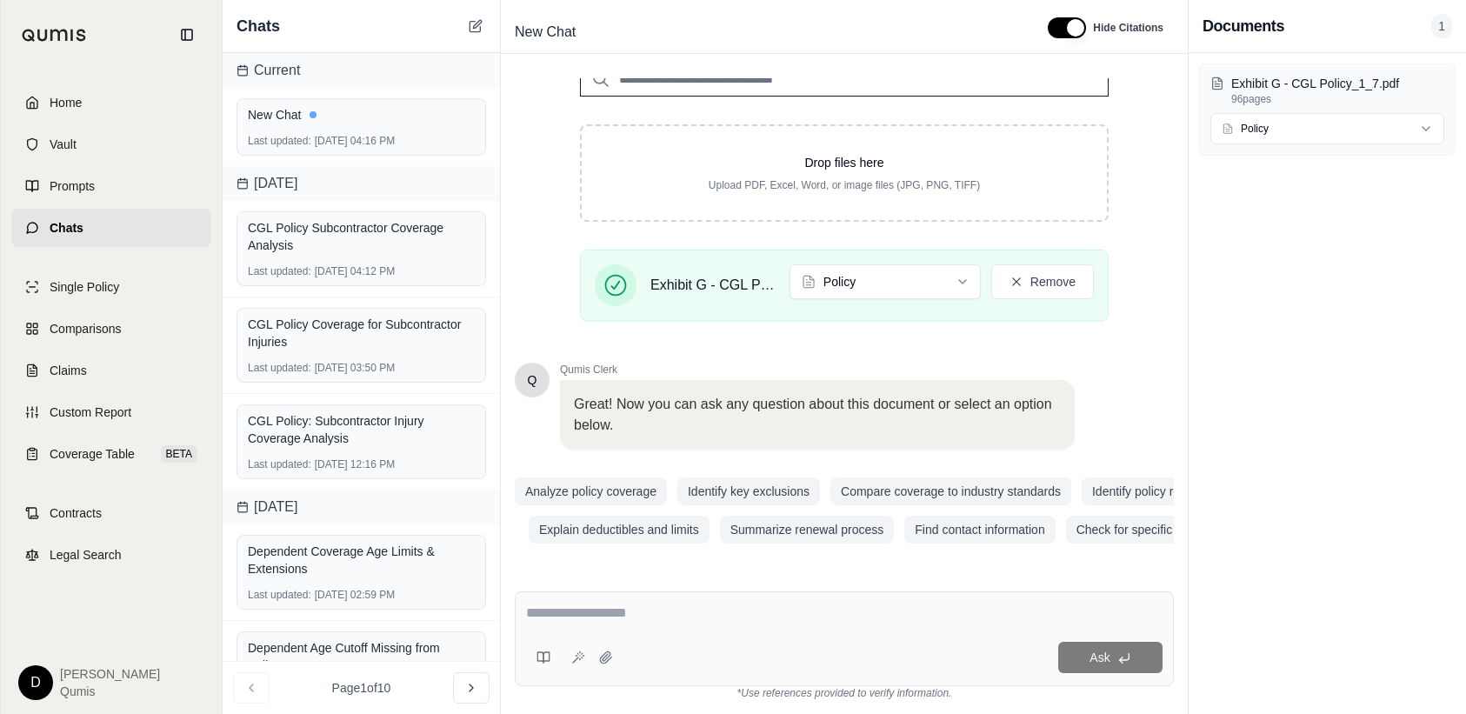
click at [650, 616] on textarea at bounding box center [844, 613] width 637 height 21
type textarea "**********"
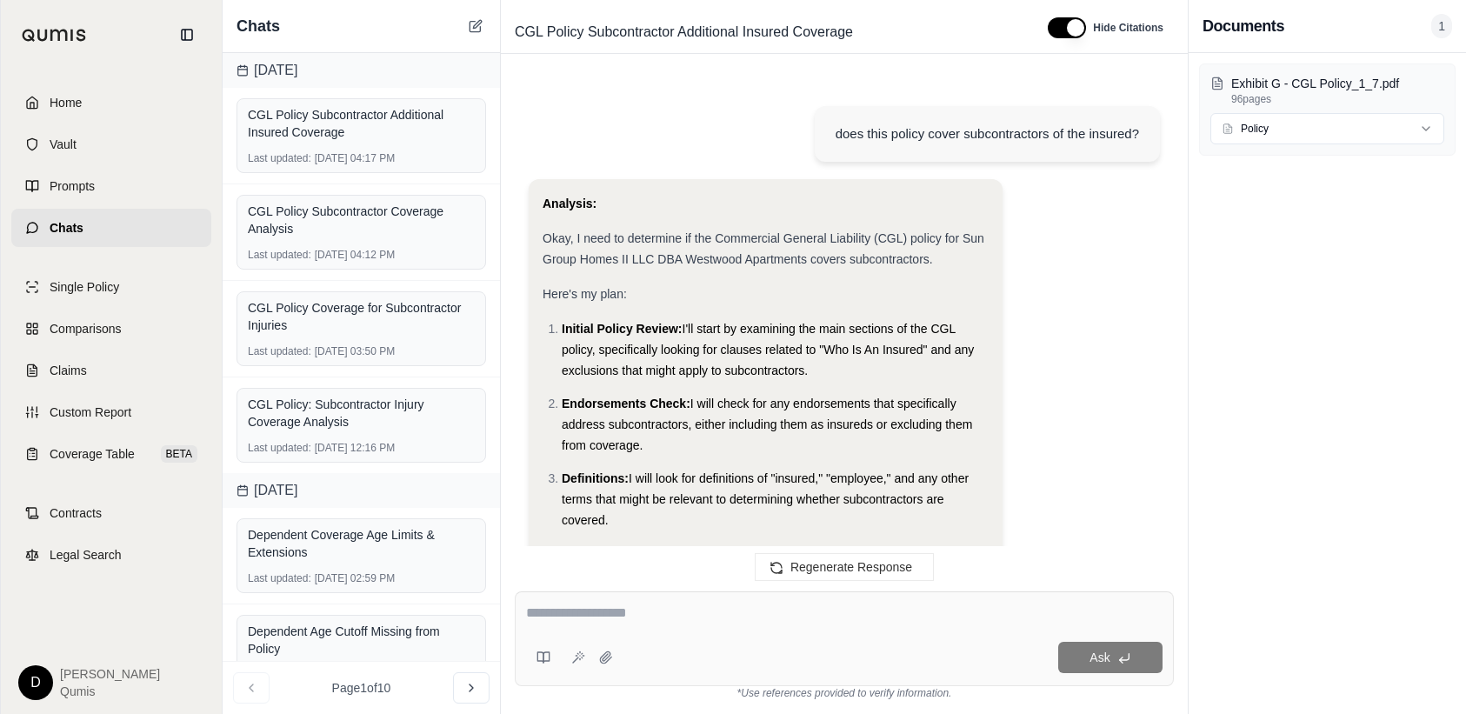
scroll to position [1257, 0]
